Goal: Information Seeking & Learning: Learn about a topic

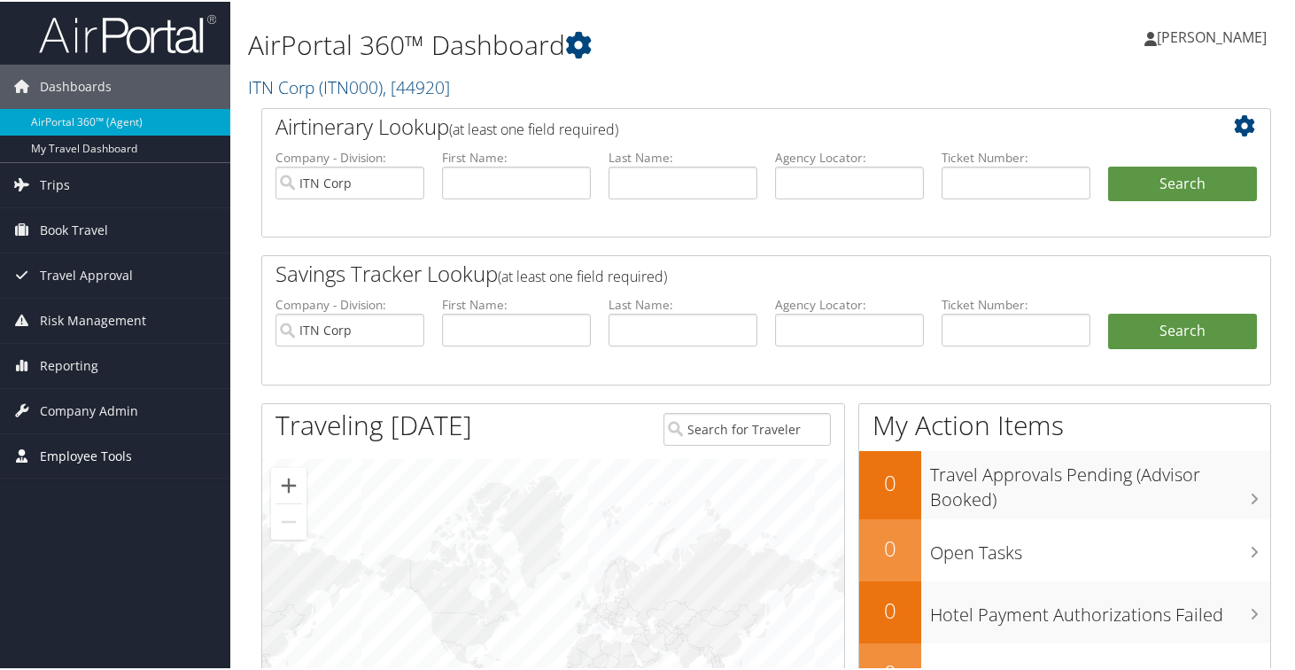
click at [93, 459] on span "Employee Tools" at bounding box center [86, 454] width 92 height 44
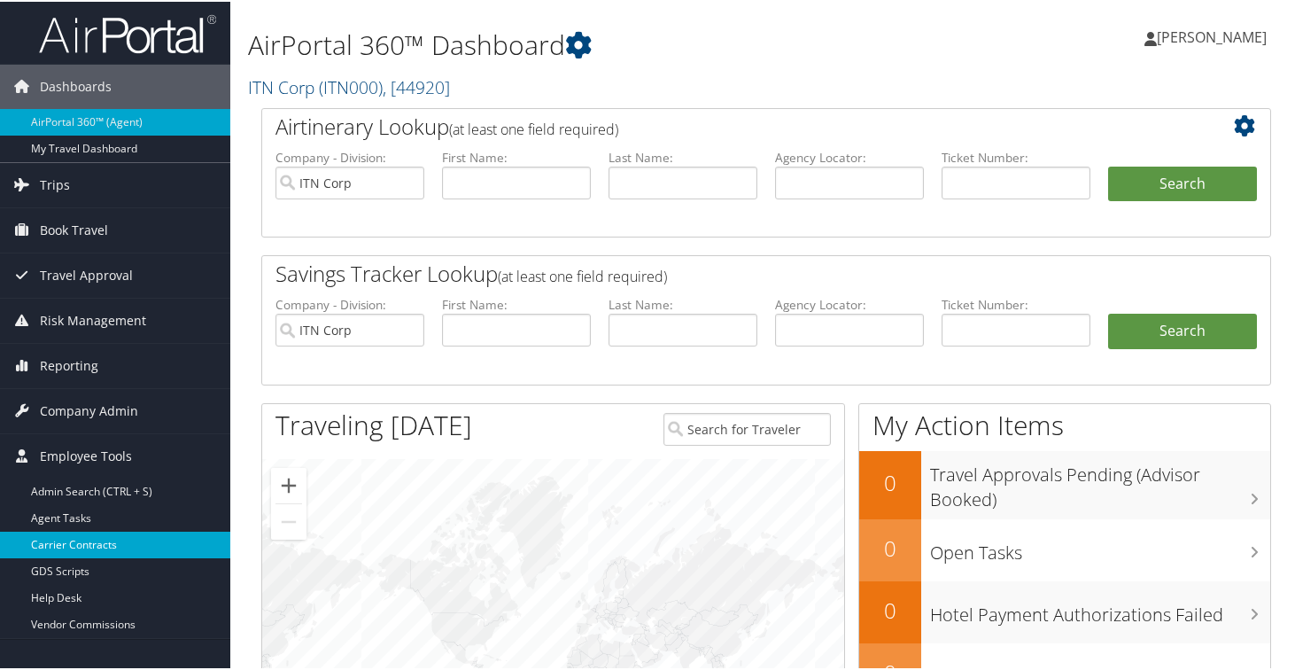
click at [104, 541] on link "Carrier Contracts" at bounding box center [115, 543] width 230 height 27
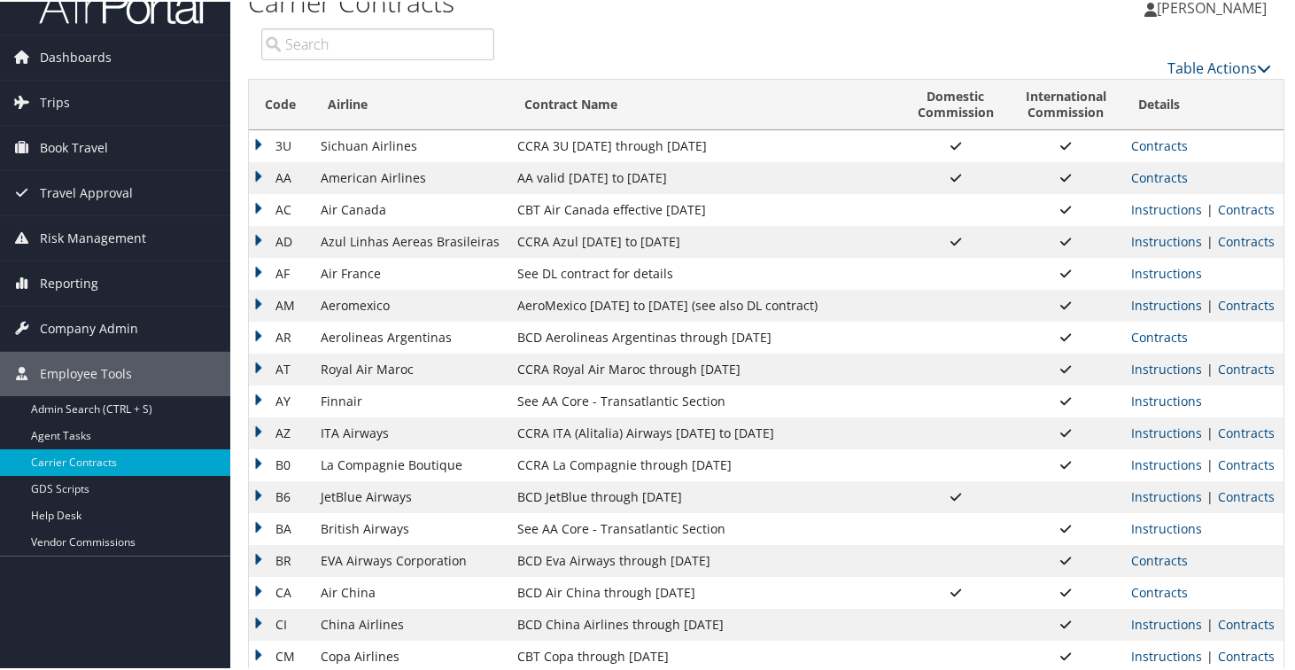
scroll to position [33, 0]
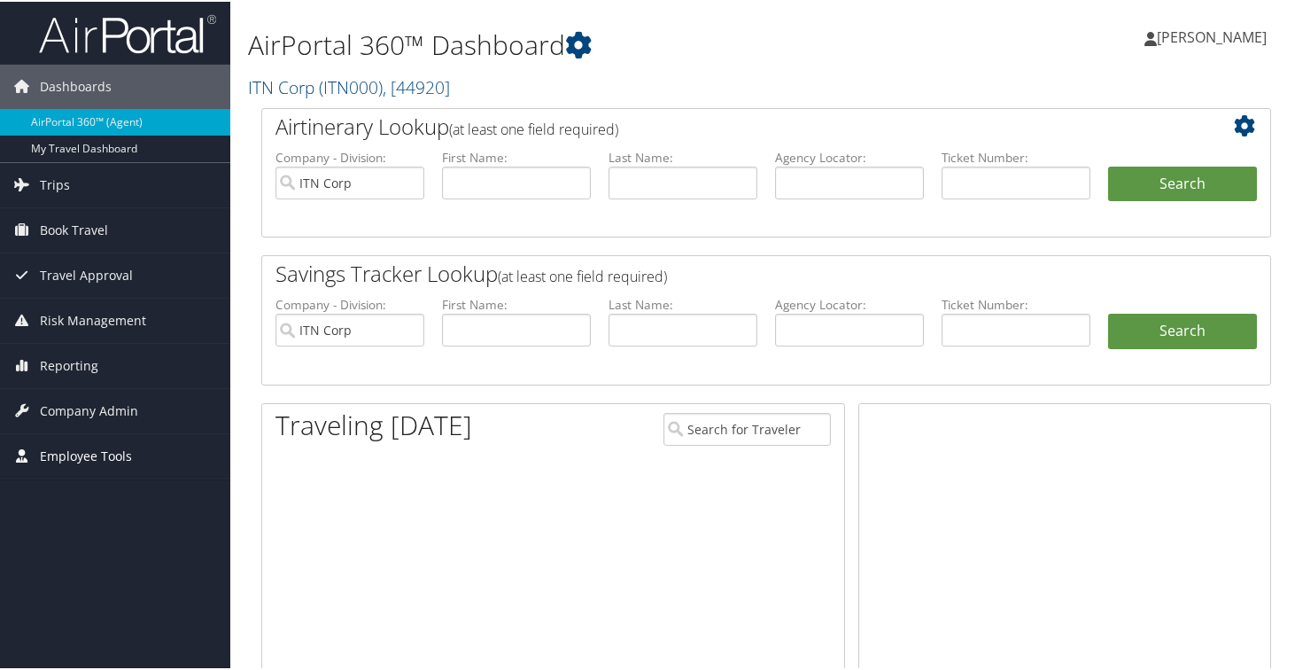
click at [53, 463] on span "Employee Tools" at bounding box center [86, 454] width 92 height 44
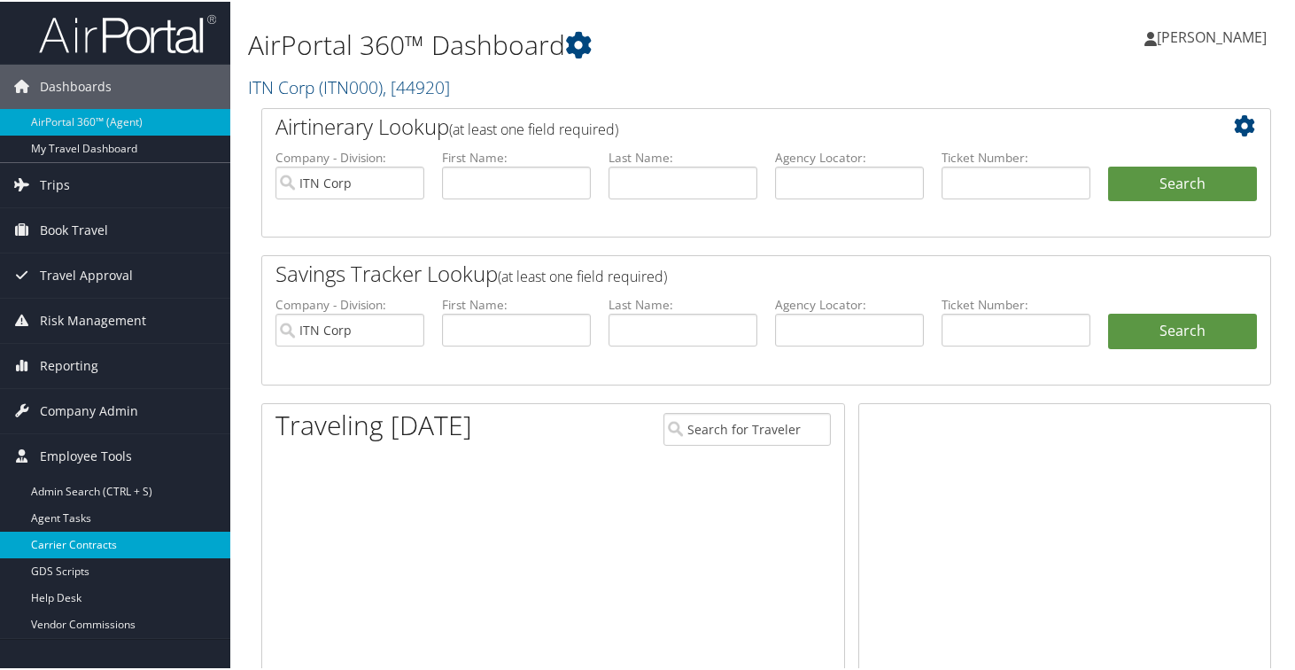
click at [73, 542] on link "Carrier Contracts" at bounding box center [115, 543] width 230 height 27
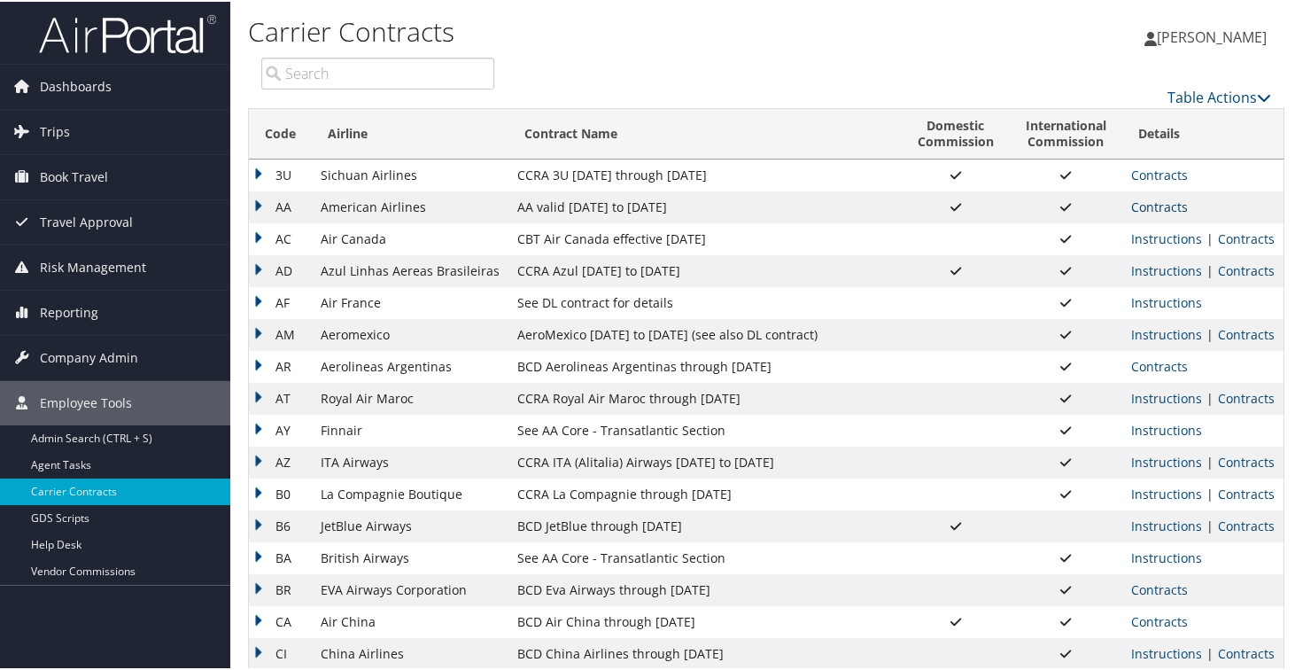
click at [1162, 206] on link "Contracts" at bounding box center [1159, 205] width 57 height 17
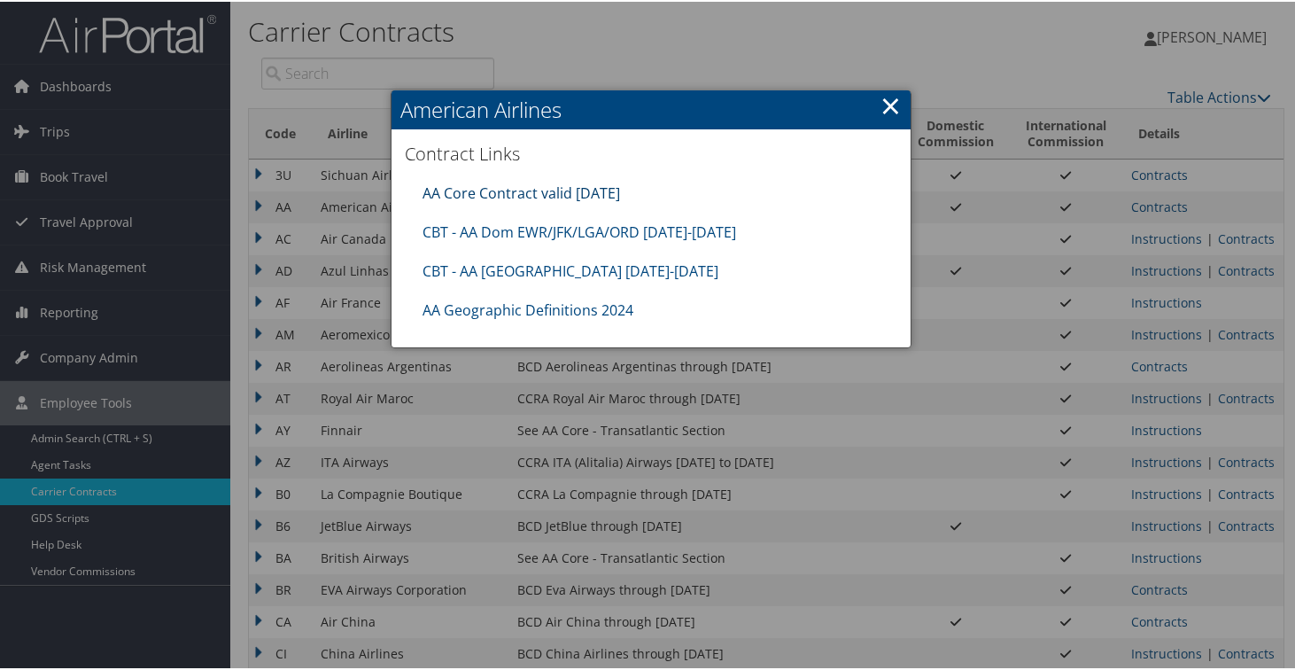
click at [562, 194] on link "AA Core Contract valid 30jun26" at bounding box center [522, 191] width 198 height 19
click at [573, 232] on link "CBT - AA Dom EWR/JFK/LGA/ORD 8.1.25-12.31.25" at bounding box center [580, 230] width 314 height 19
click at [525, 274] on link "CBT - AA Japan 8.1.25-10.31.25" at bounding box center [571, 269] width 296 height 19
click at [883, 102] on link "×" at bounding box center [891, 103] width 20 height 35
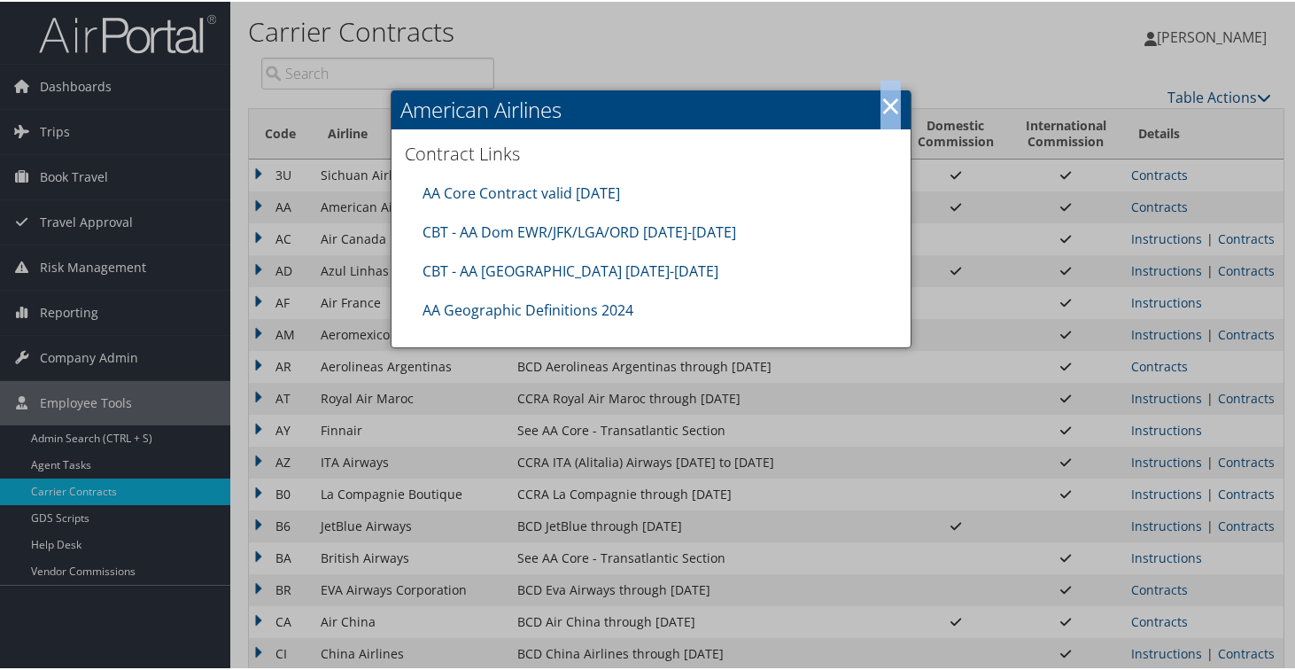
click at [883, 102] on link "×" at bounding box center [891, 103] width 20 height 35
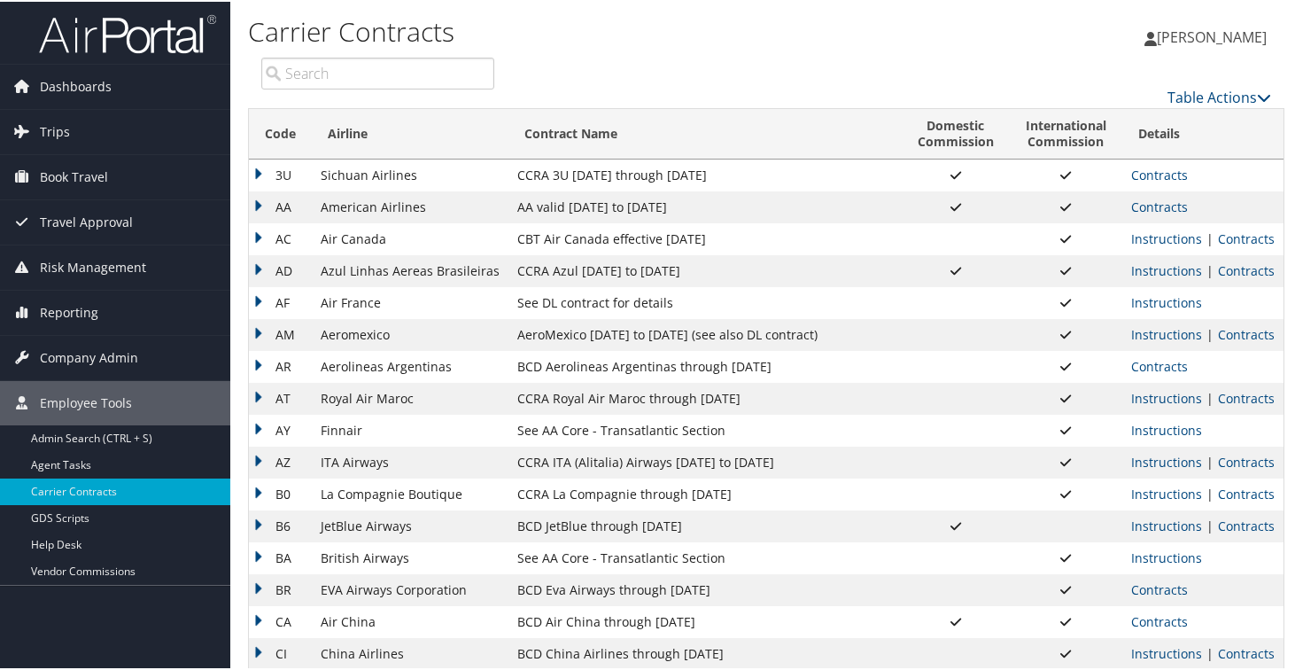
click at [261, 235] on td "AC" at bounding box center [280, 237] width 63 height 32
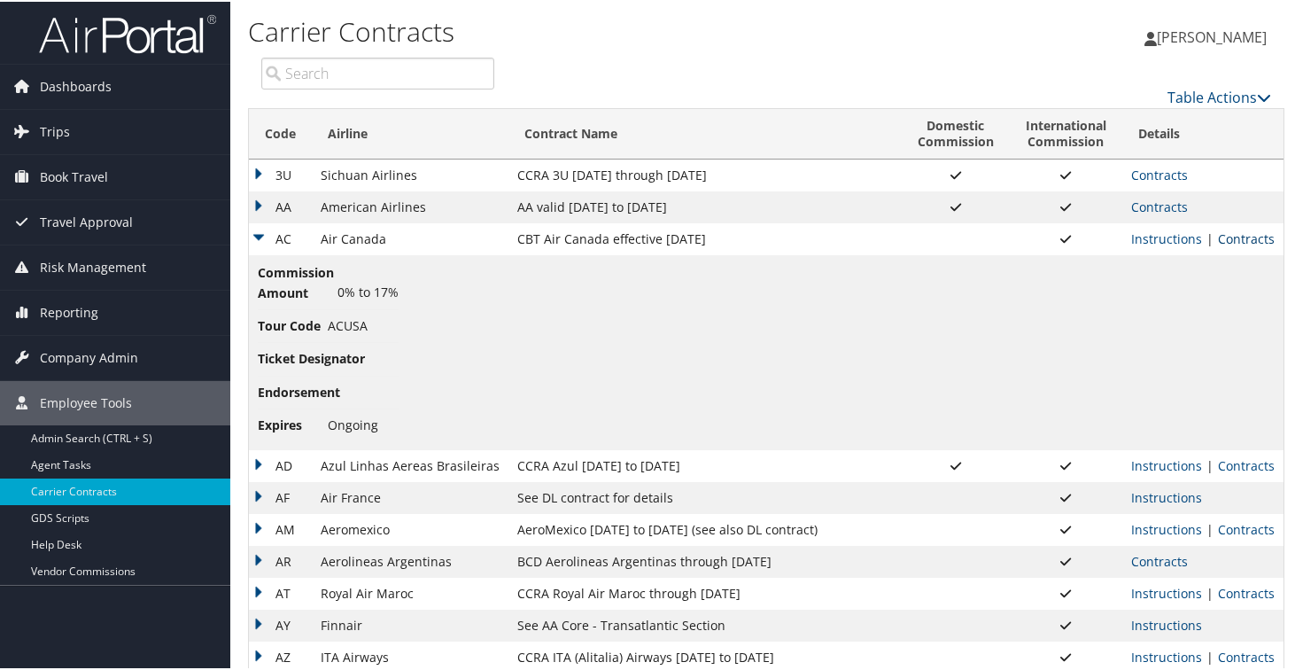
click at [1252, 242] on link "Contracts" at bounding box center [1246, 237] width 57 height 17
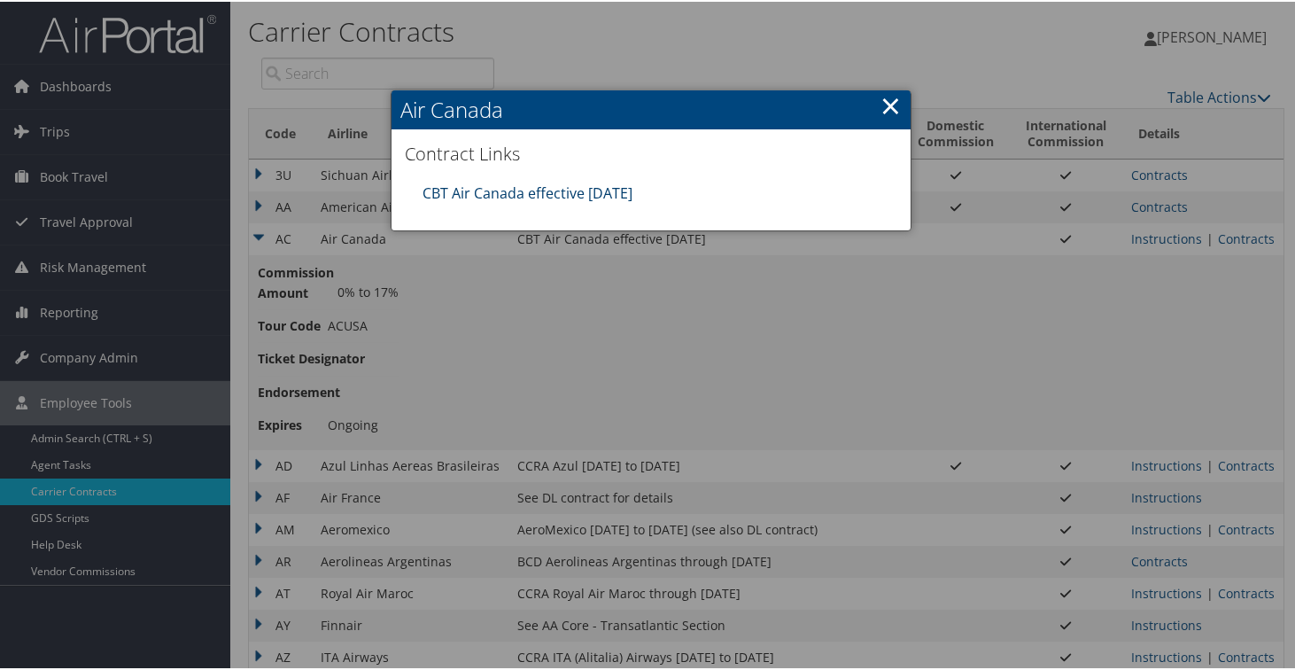
click at [455, 195] on link "CBT Air Canada effective 10.01.25" at bounding box center [528, 191] width 210 height 19
click at [885, 106] on link "×" at bounding box center [891, 103] width 20 height 35
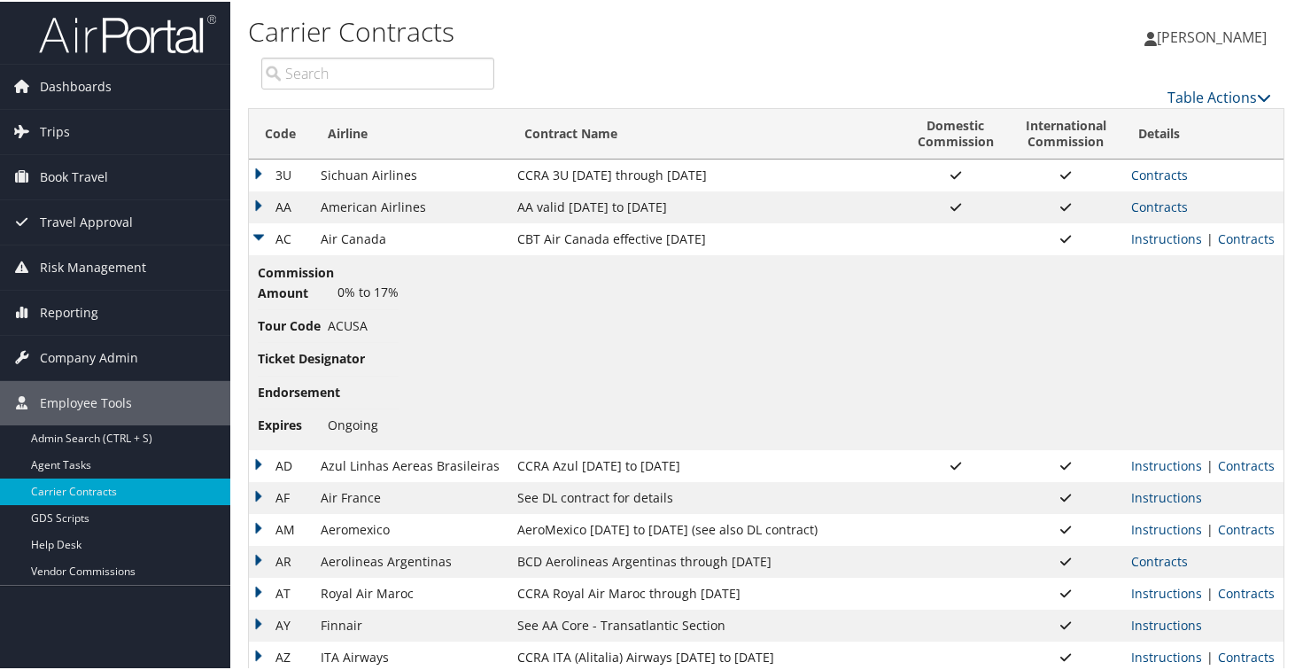
click at [259, 236] on td "AC" at bounding box center [280, 237] width 63 height 32
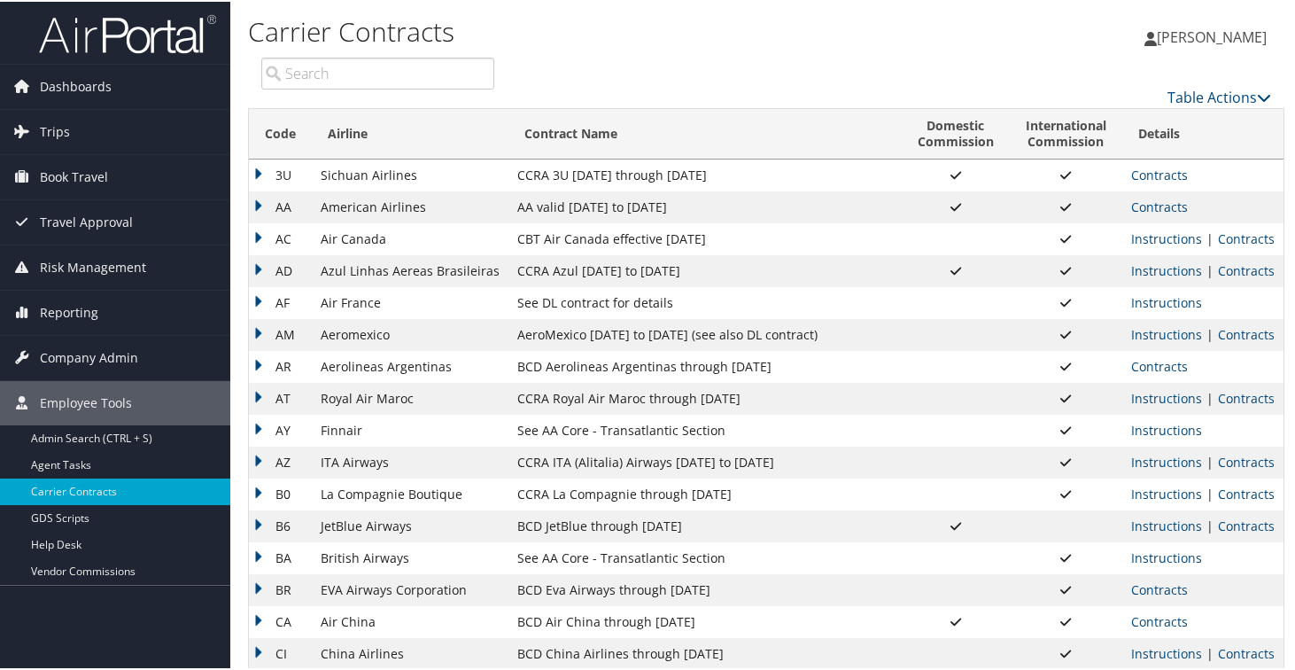
click at [260, 271] on td "AD" at bounding box center [280, 269] width 63 height 32
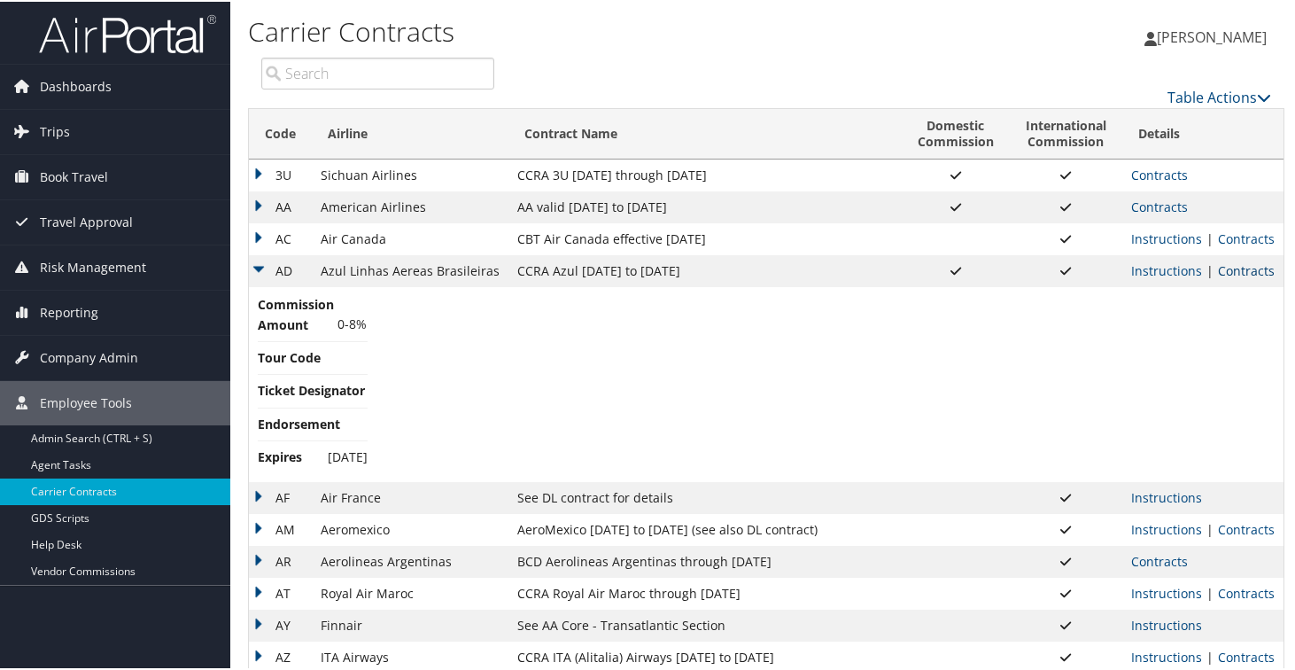
click at [1222, 271] on link "Contracts" at bounding box center [1246, 268] width 57 height 17
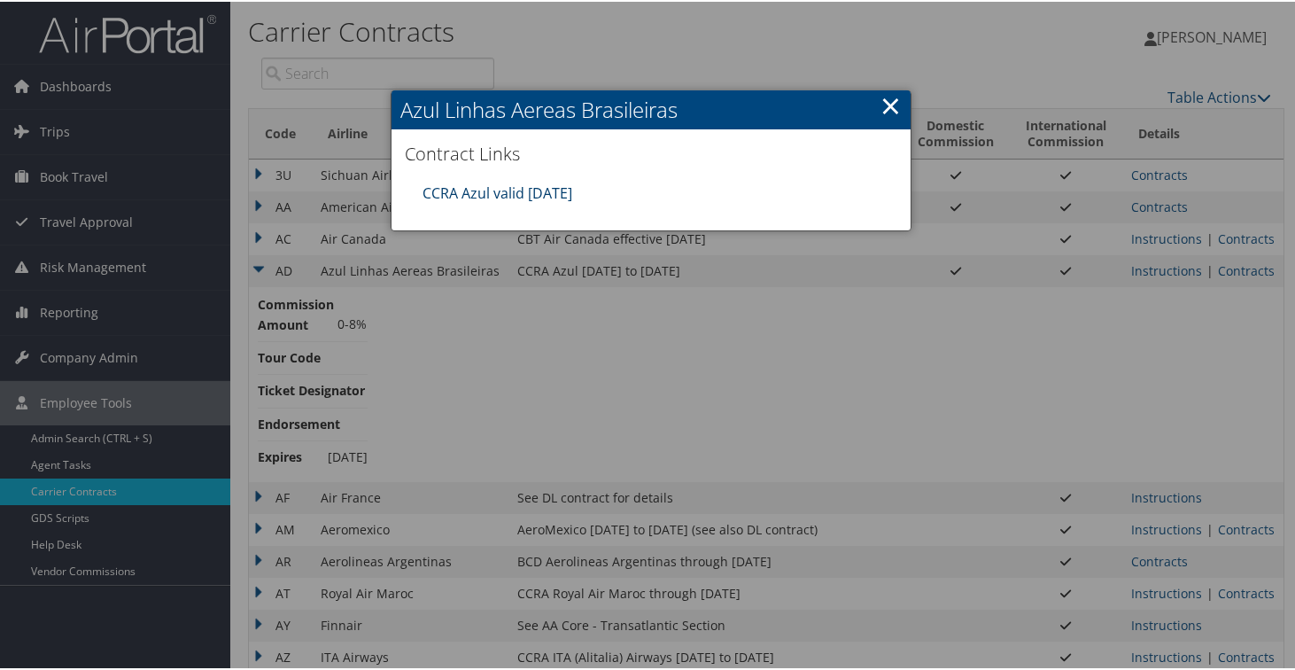
click at [510, 197] on link "CCRA Azul valid 31DEC25" at bounding box center [498, 191] width 150 height 19
click at [881, 105] on link "×" at bounding box center [891, 103] width 20 height 35
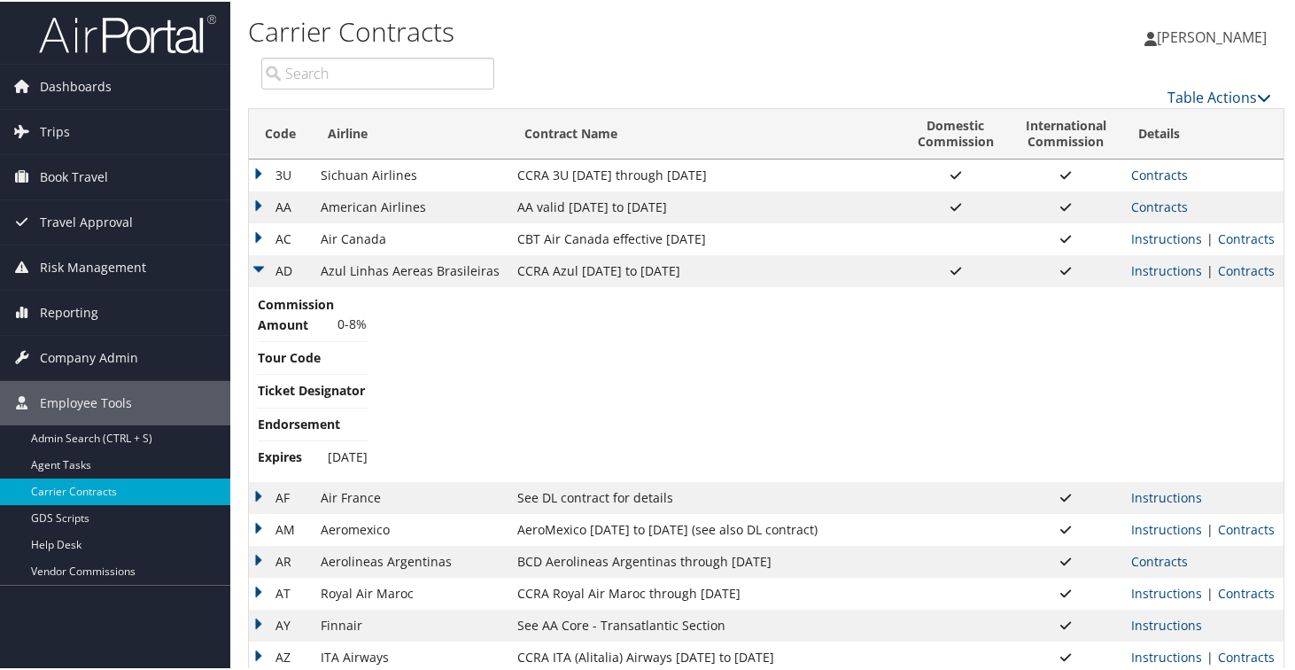
click at [261, 272] on td "AD" at bounding box center [280, 269] width 63 height 32
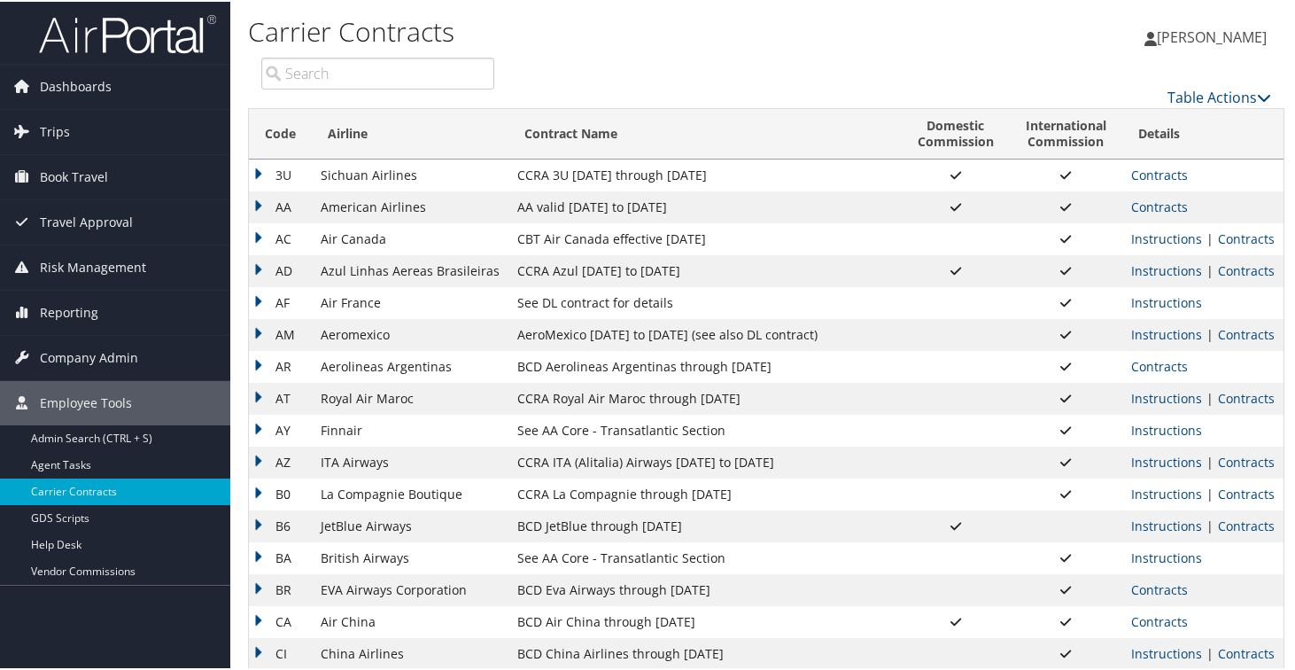
click at [255, 299] on td "AF" at bounding box center [280, 301] width 63 height 32
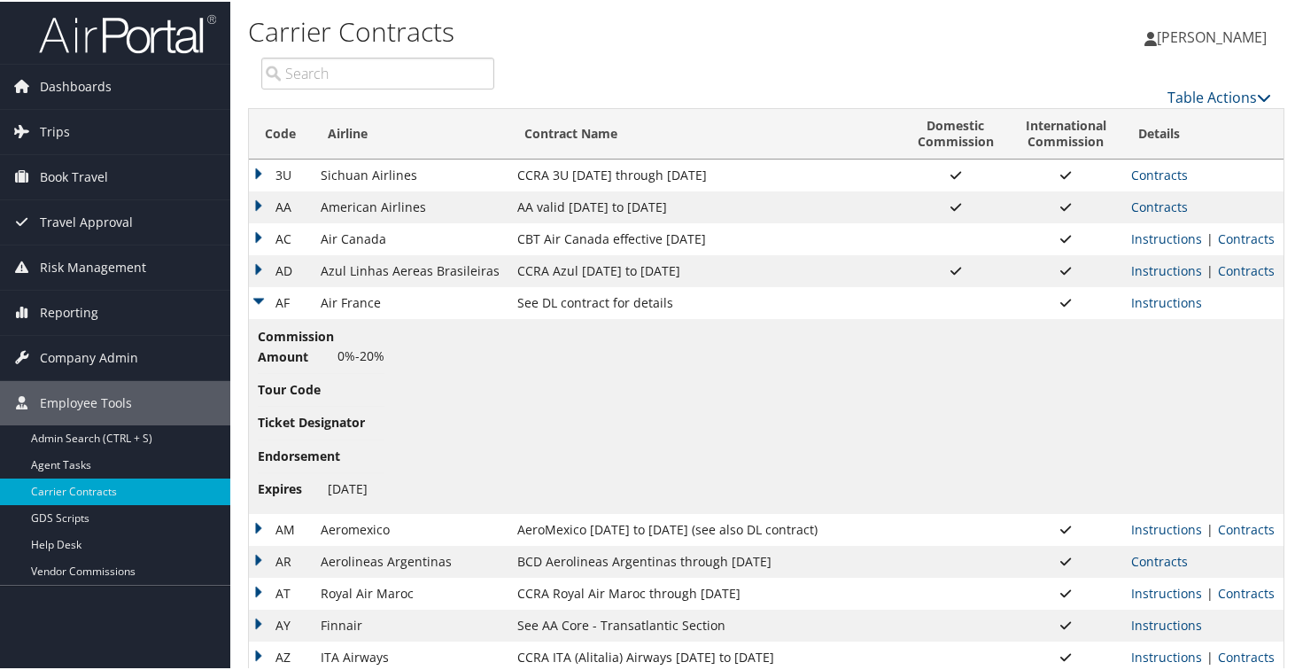
click at [263, 298] on td "AF" at bounding box center [280, 301] width 63 height 32
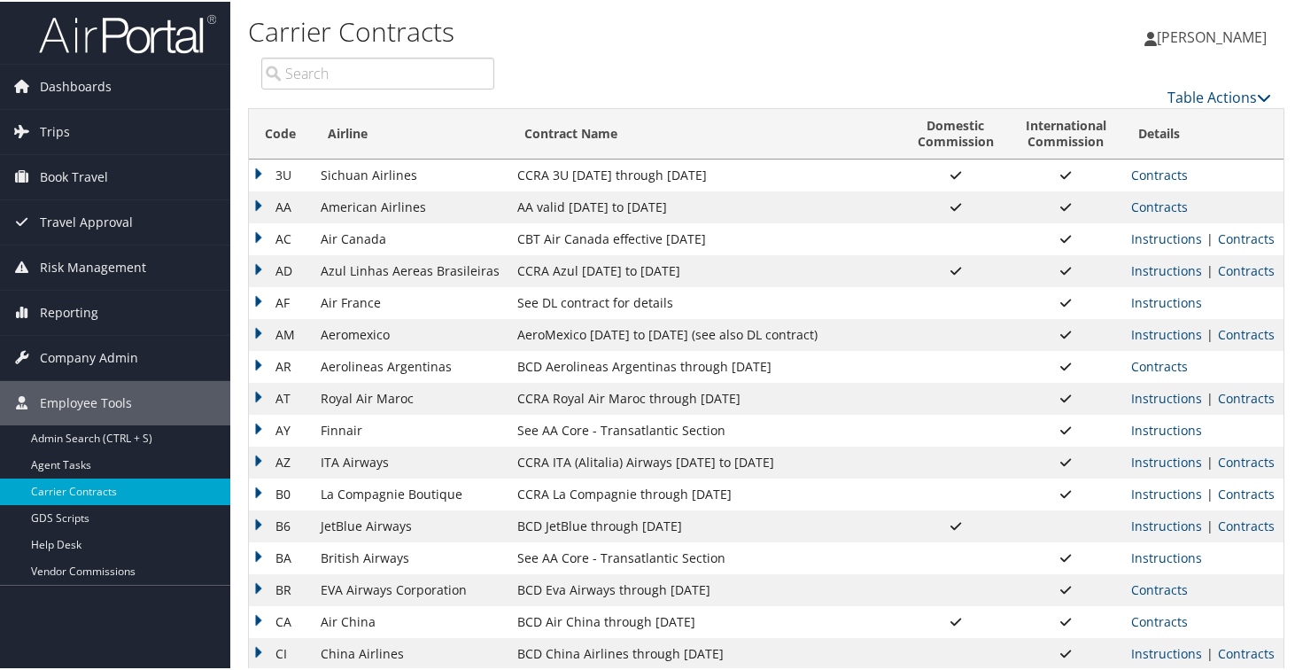
click at [257, 338] on td "AM" at bounding box center [280, 333] width 63 height 32
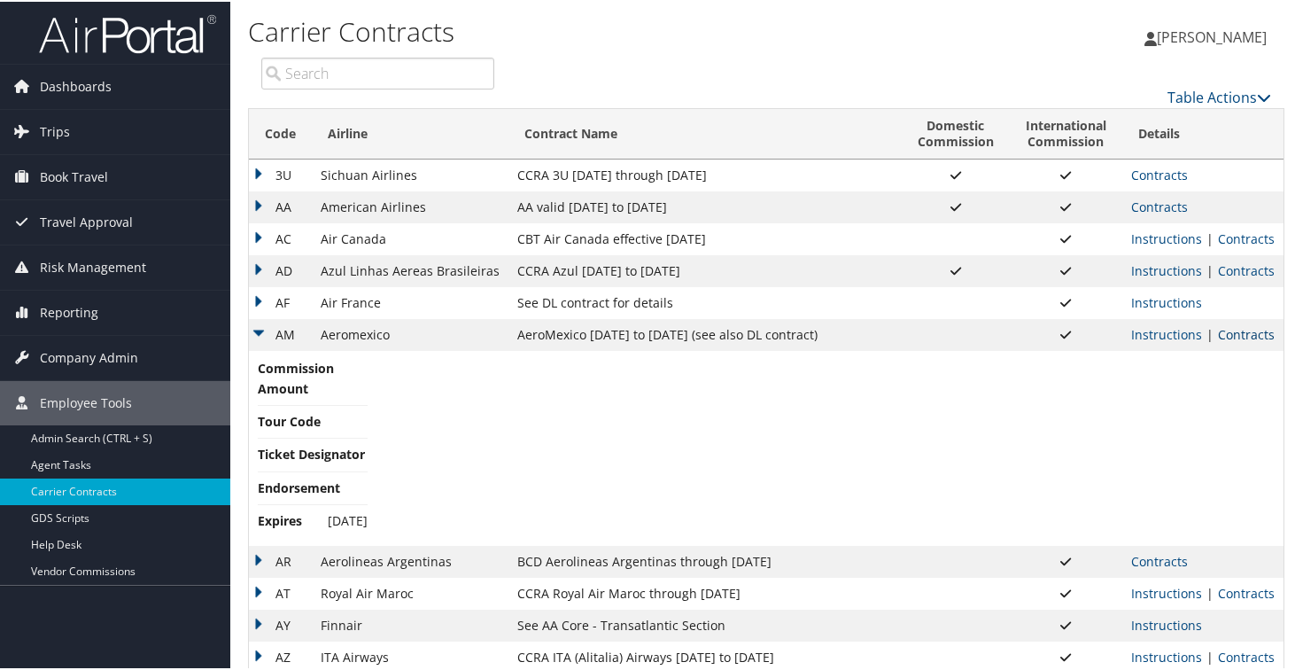
click at [1220, 338] on link "Contracts" at bounding box center [1246, 332] width 57 height 17
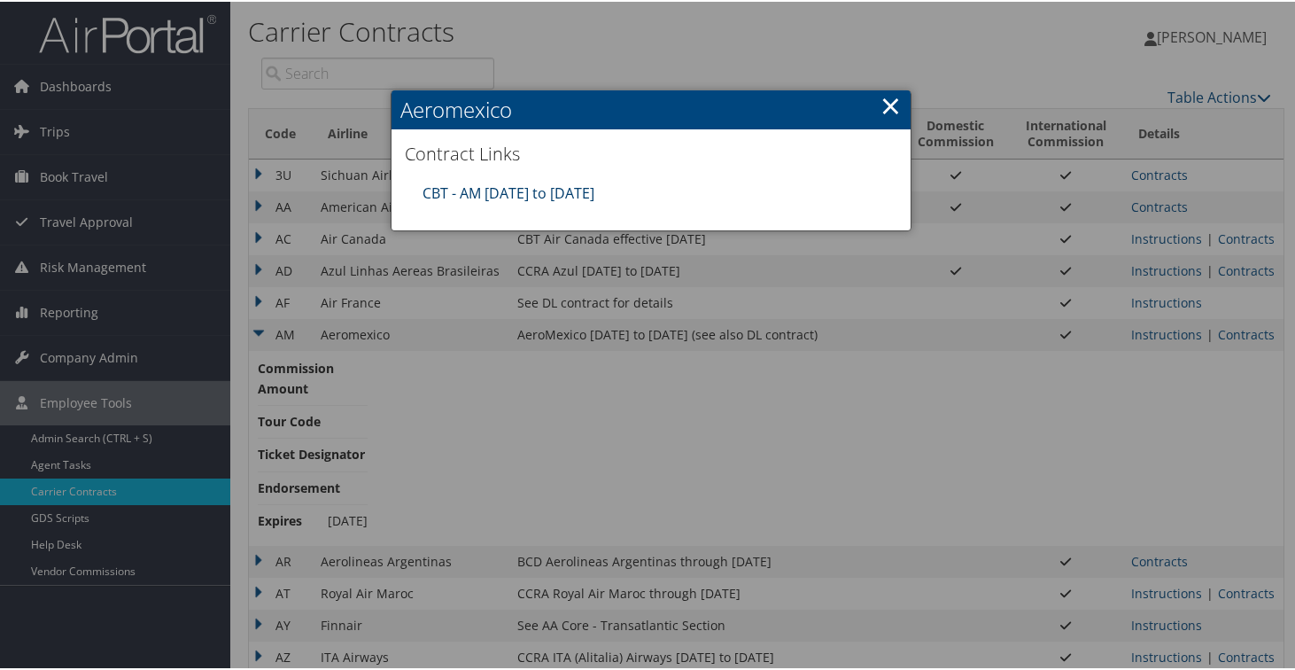
click at [570, 196] on link "CBT - AM 4.1.25 to 3.31.26" at bounding box center [509, 191] width 172 height 19
click at [886, 103] on link "×" at bounding box center [891, 103] width 20 height 35
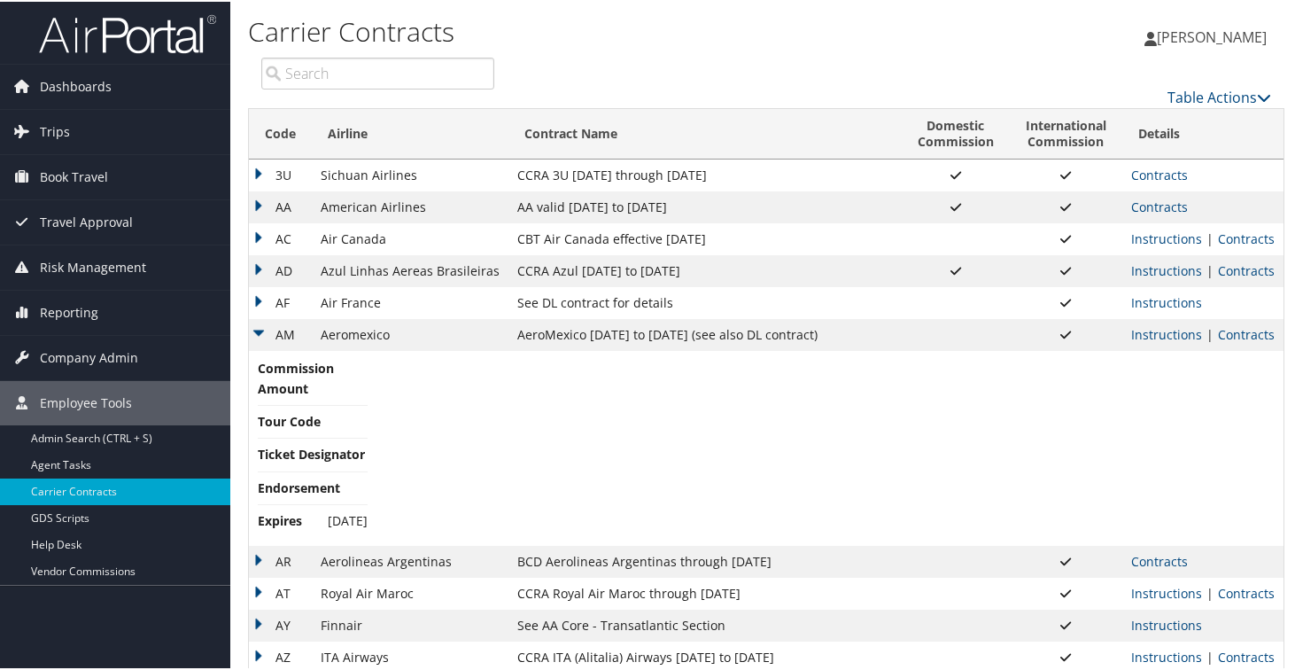
click at [260, 329] on td "AM" at bounding box center [280, 333] width 63 height 32
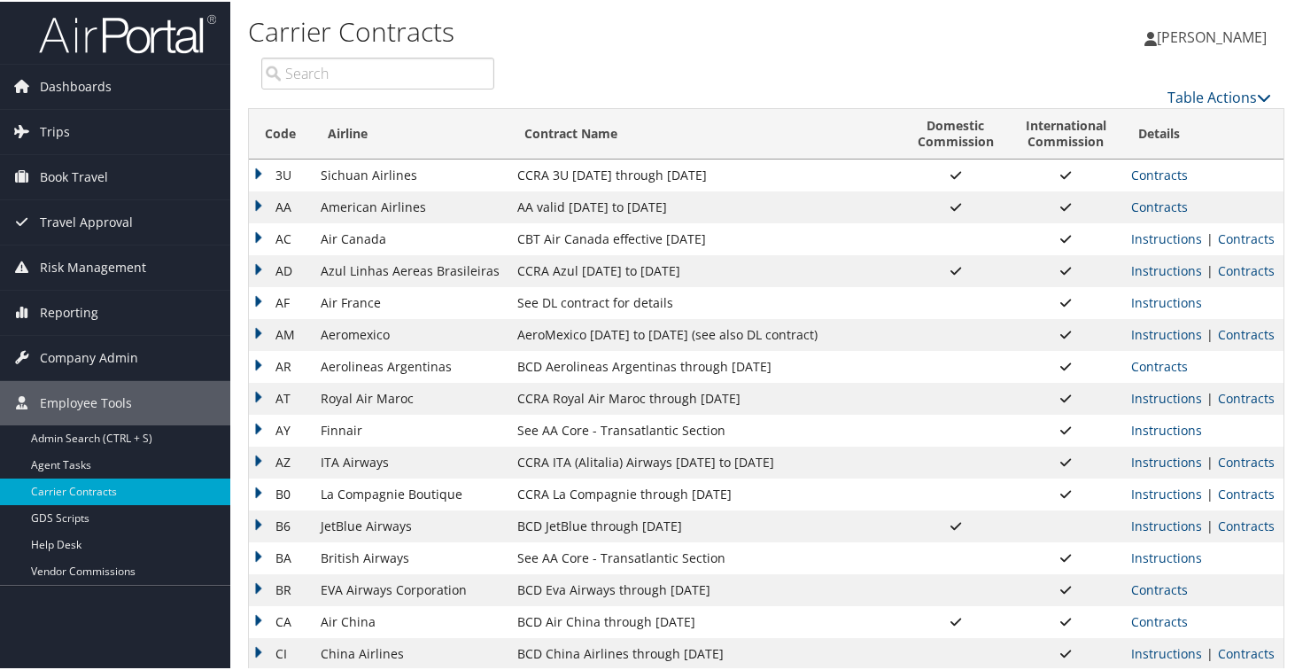
click at [258, 361] on td "AR" at bounding box center [280, 365] width 63 height 32
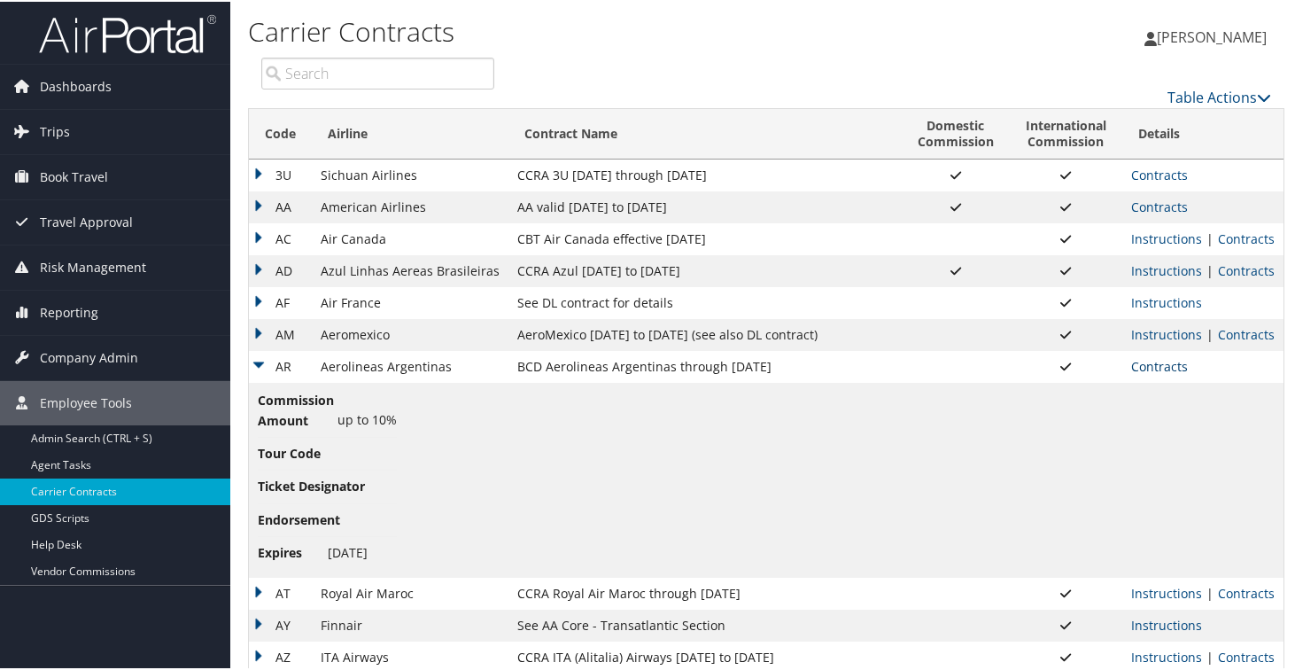
click at [1157, 369] on link "Contracts" at bounding box center [1159, 364] width 57 height 17
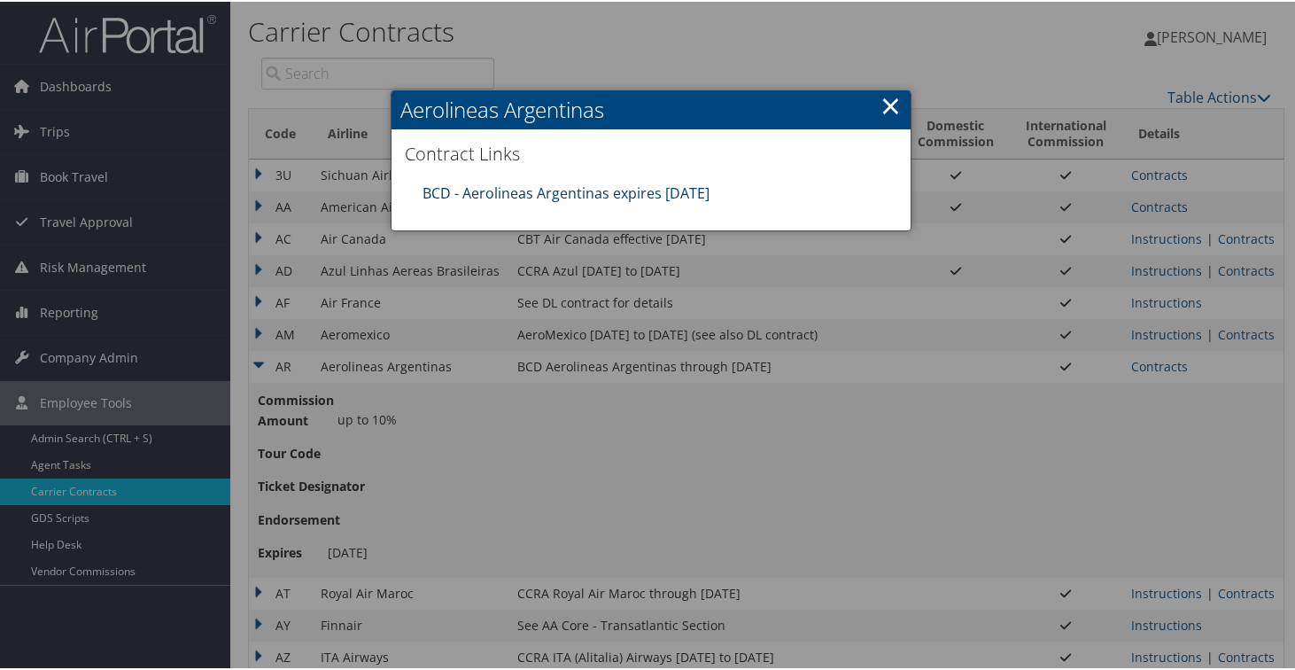
click at [546, 193] on link "BCD - Aerolineas Argentinas expires 12.31.25" at bounding box center [566, 191] width 287 height 19
click at [884, 101] on link "×" at bounding box center [891, 103] width 20 height 35
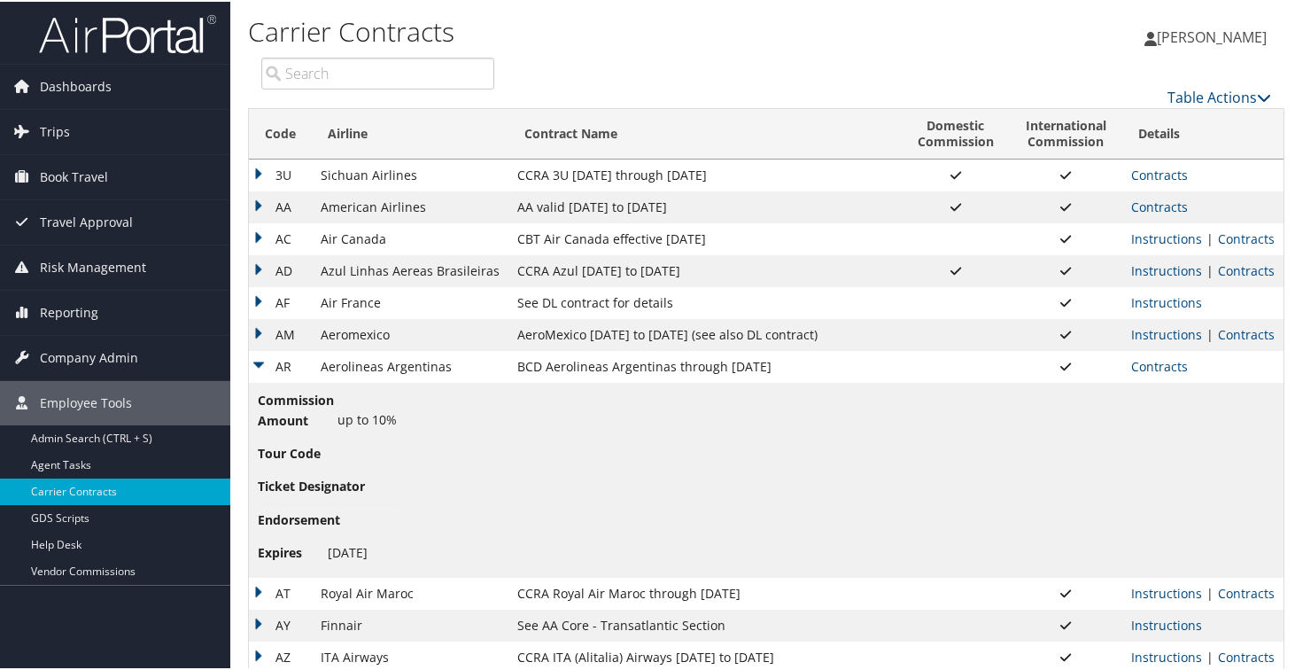
click at [260, 360] on td "AR" at bounding box center [280, 365] width 63 height 32
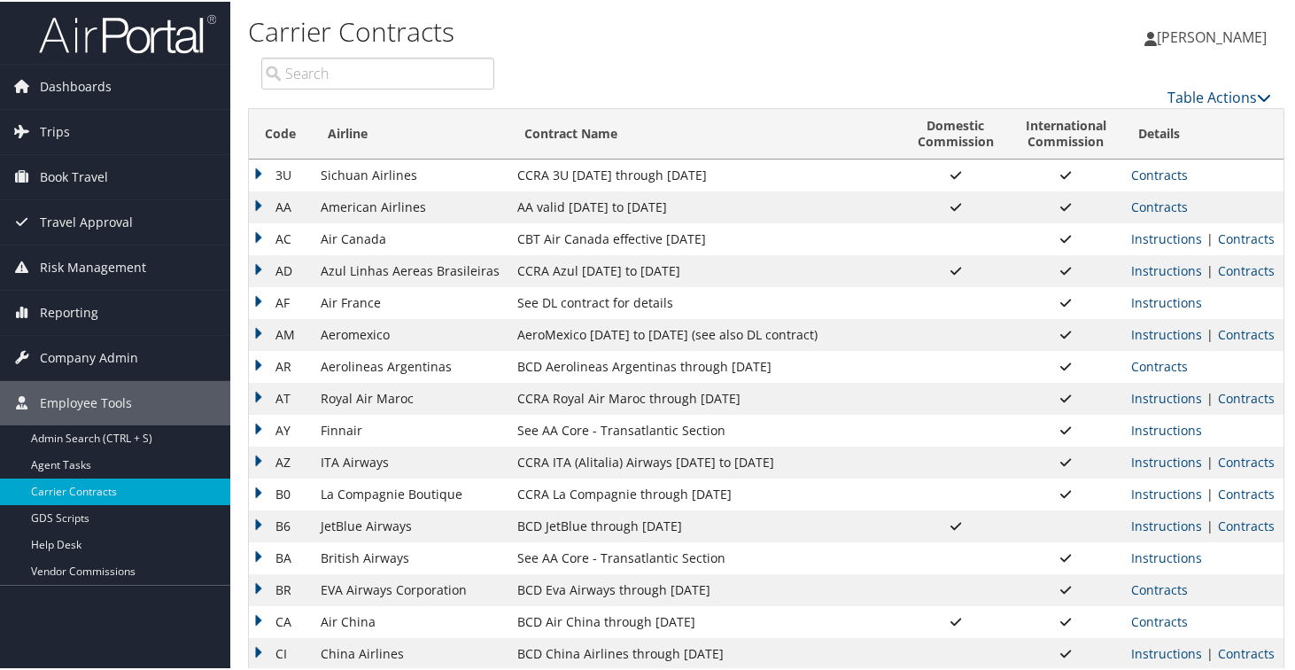
click at [259, 392] on td "AT" at bounding box center [280, 397] width 63 height 32
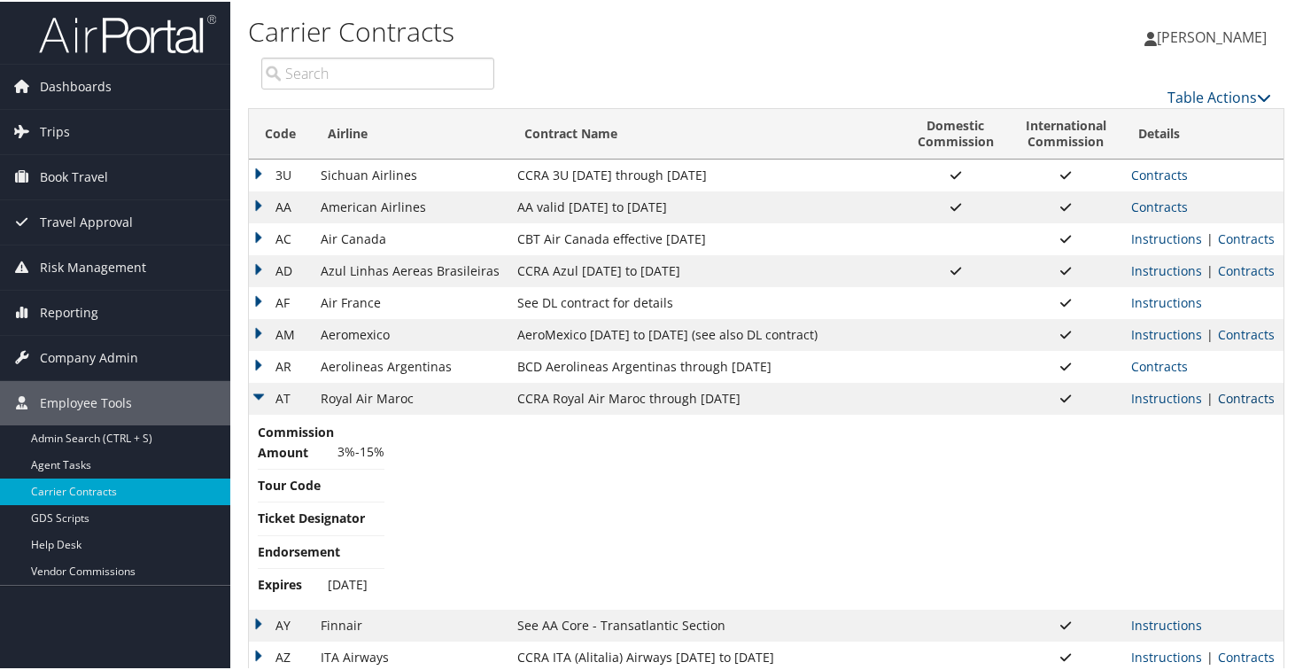
click at [1232, 400] on link "Contracts" at bounding box center [1246, 396] width 57 height 17
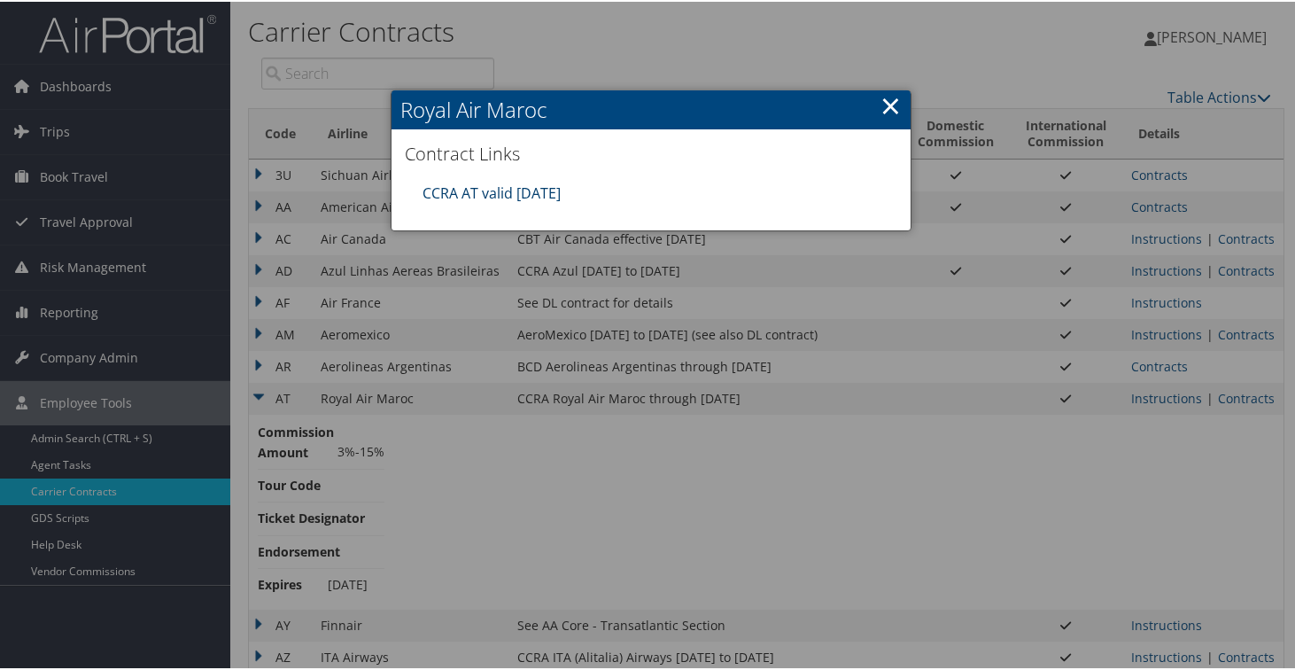
click at [492, 190] on link "CCRA AT valid 31DEC25" at bounding box center [492, 191] width 138 height 19
click at [889, 98] on link "×" at bounding box center [891, 103] width 20 height 35
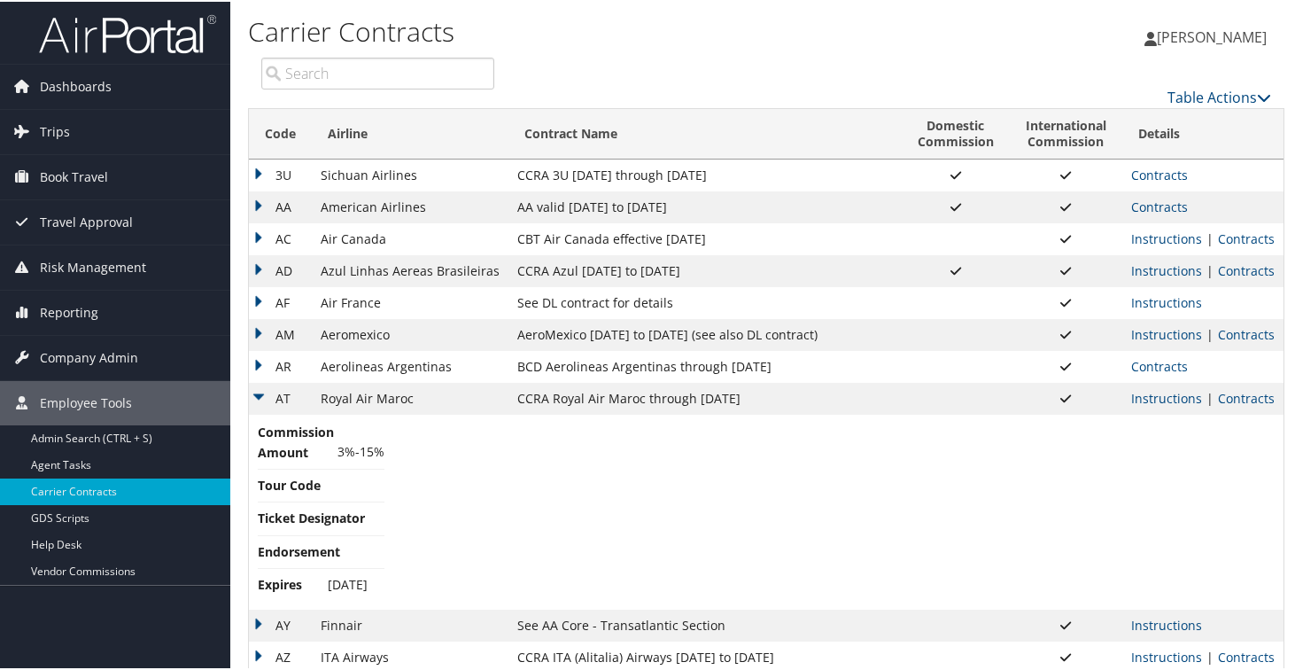
click at [260, 397] on td "AT" at bounding box center [280, 397] width 63 height 32
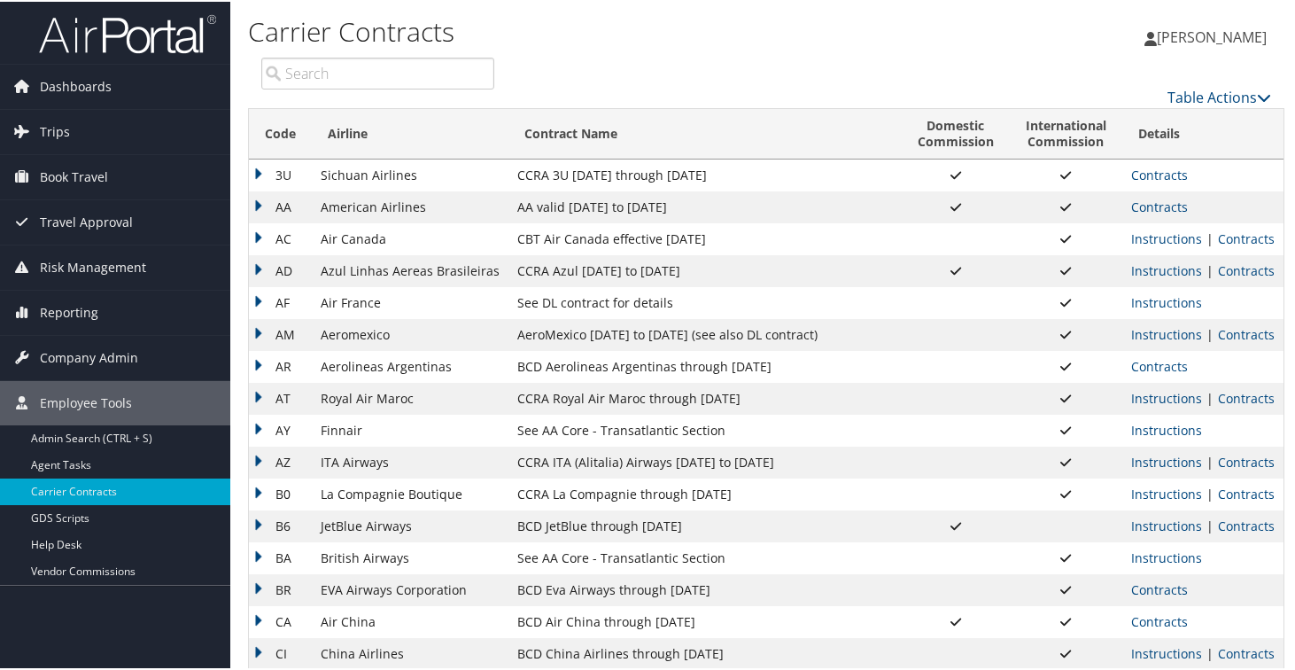
click at [257, 428] on td "AY" at bounding box center [280, 429] width 63 height 32
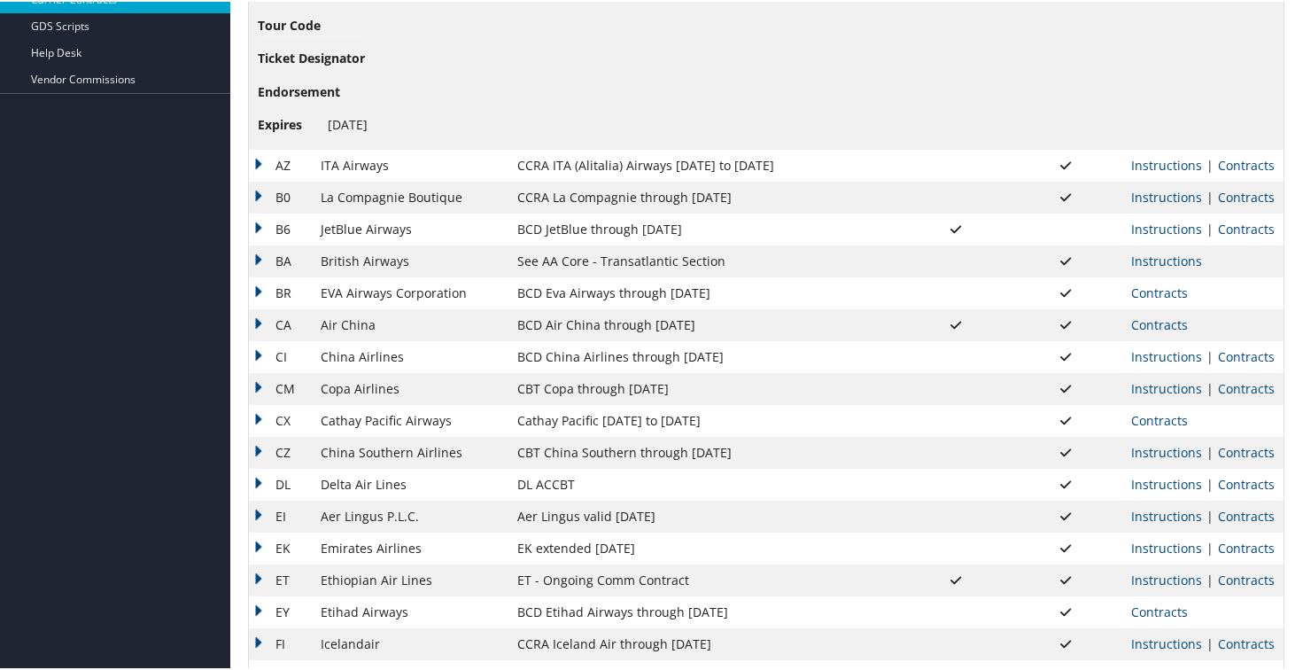
scroll to position [493, 0]
click at [1239, 174] on td "Instructions | Contracts" at bounding box center [1202, 163] width 161 height 32
click at [1238, 166] on link "Contracts" at bounding box center [1246, 162] width 57 height 17
